Goal: Information Seeking & Learning: Learn about a topic

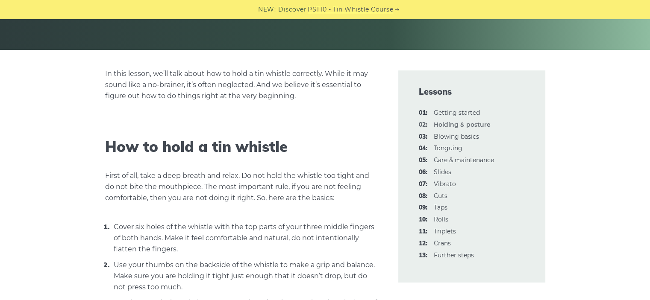
scroll to position [176, 0]
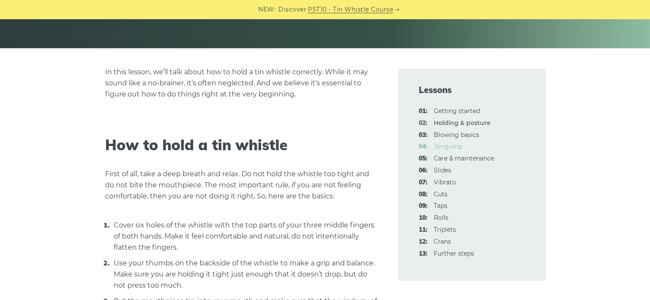
click at [449, 143] on link "04: Tonguing" at bounding box center [447, 147] width 29 height 8
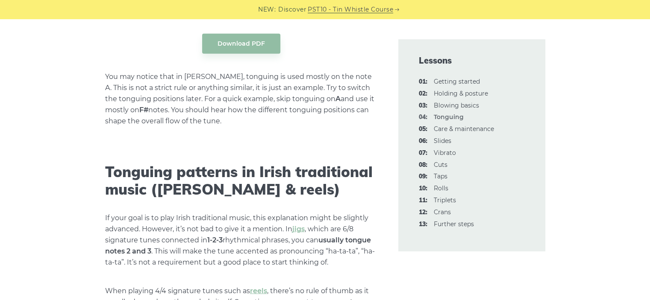
scroll to position [2094, 0]
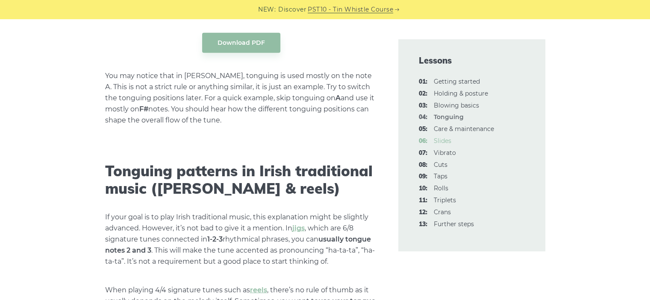
click at [438, 137] on link "06: Slides" at bounding box center [442, 141] width 18 height 8
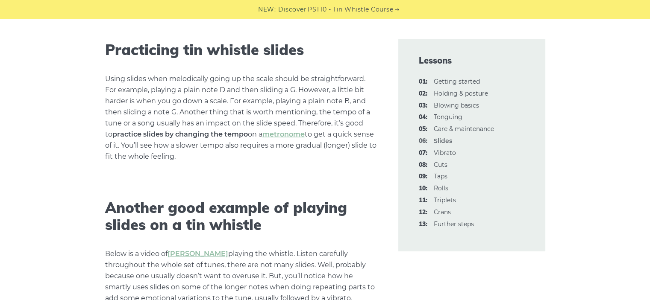
scroll to position [1552, 0]
click at [440, 161] on link "08: Cuts" at bounding box center [440, 165] width 14 height 8
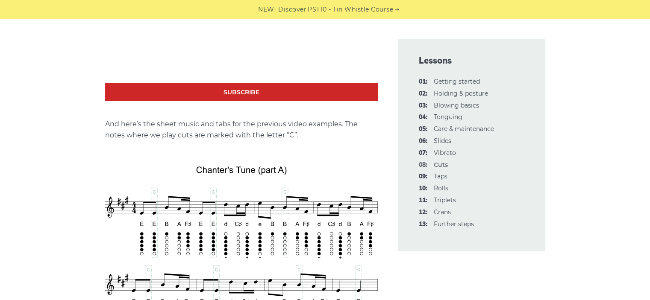
scroll to position [1518, 0]
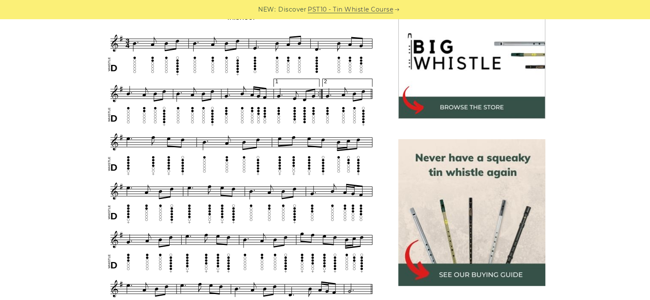
scroll to position [274, 0]
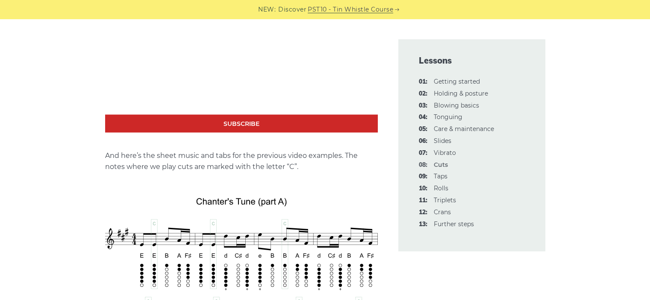
scroll to position [1510, 0]
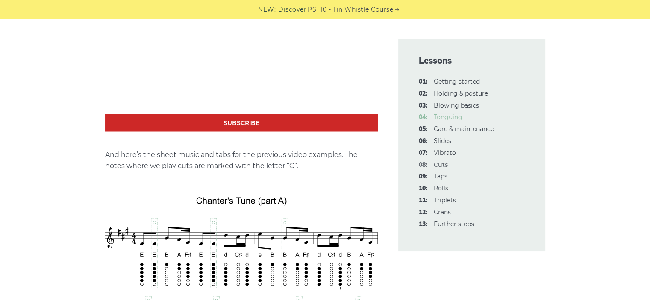
click at [444, 113] on link "04: Tonguing" at bounding box center [447, 117] width 29 height 8
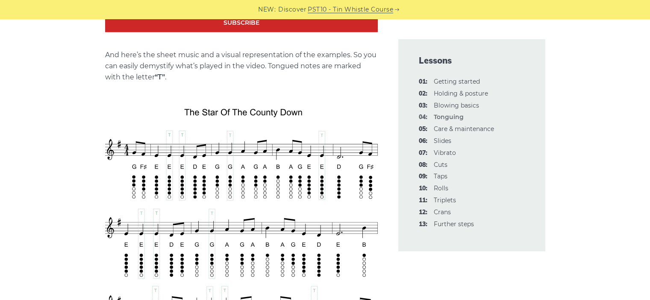
scroll to position [1403, 0]
